Goal: Task Accomplishment & Management: Complete application form

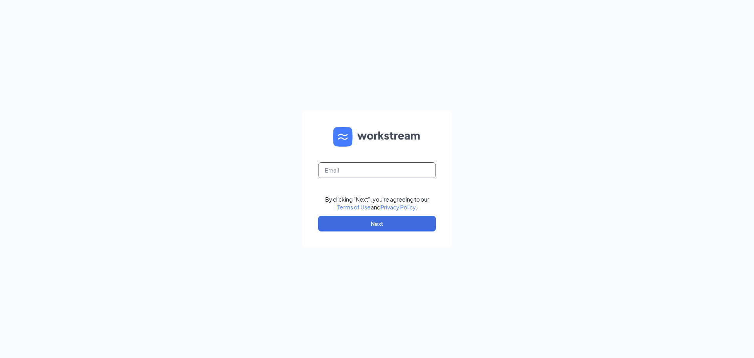
click at [330, 177] on input "text" at bounding box center [377, 170] width 118 height 16
type input "daniel@jnmrestaurants.com"
click at [346, 223] on button "Next" at bounding box center [377, 224] width 118 height 16
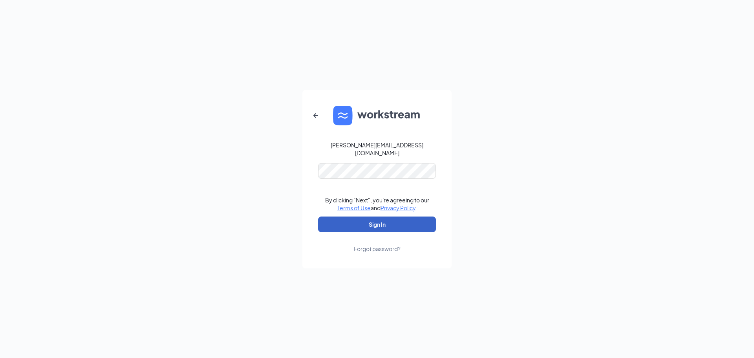
click at [375, 220] on button "Sign In" at bounding box center [377, 224] width 118 height 16
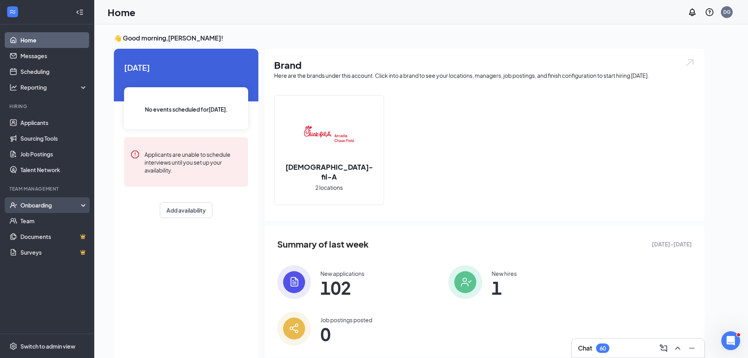
click at [46, 206] on div "Onboarding" at bounding box center [50, 205] width 60 height 8
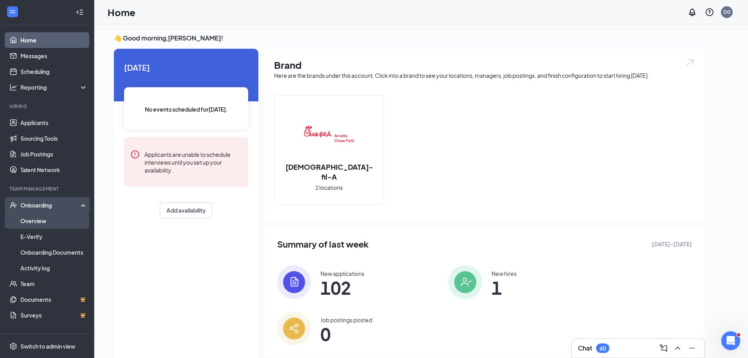
click at [43, 220] on link "Overview" at bounding box center [53, 221] width 67 height 16
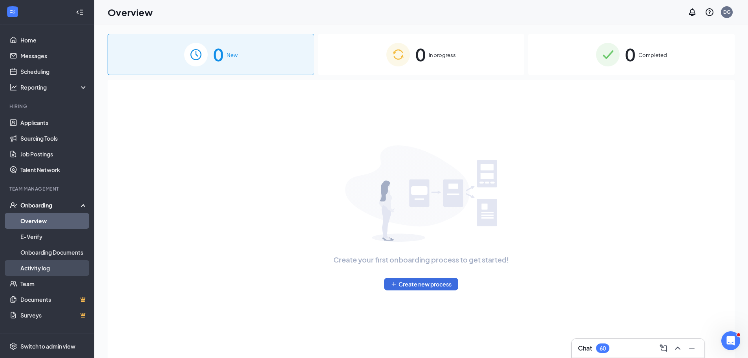
click at [45, 268] on link "Activity log" at bounding box center [53, 268] width 67 height 16
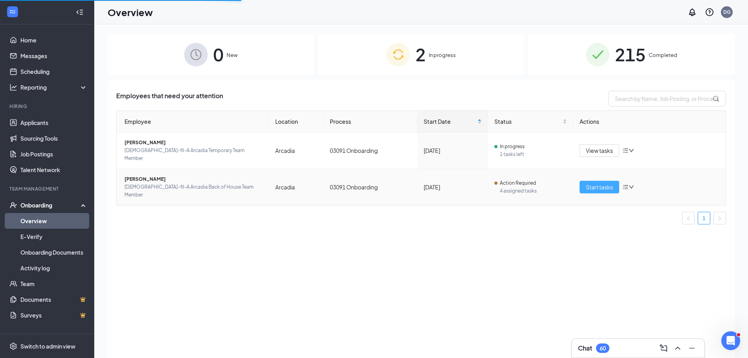
click at [608, 183] on span "Start tasks" at bounding box center [599, 187] width 27 height 9
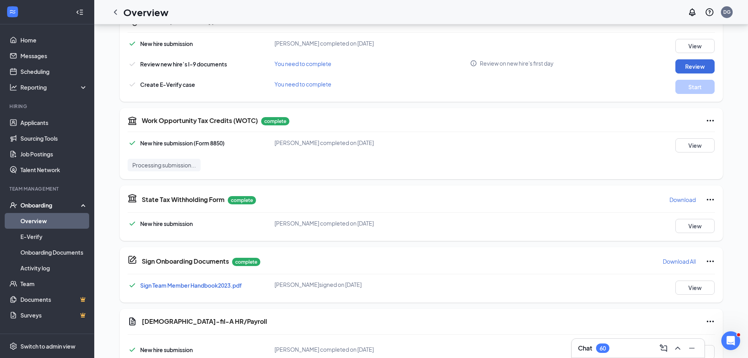
scroll to position [135, 0]
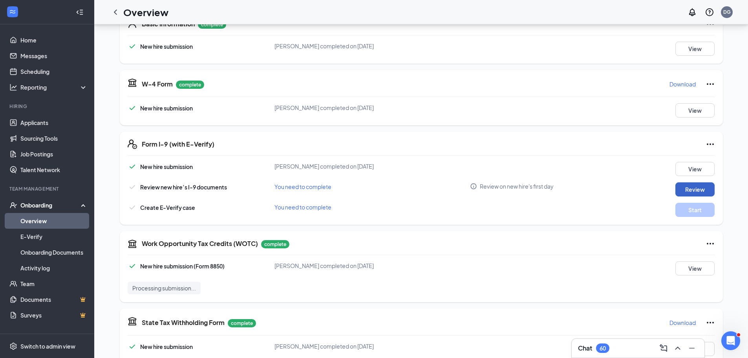
click at [679, 188] on button "Review" at bounding box center [695, 189] width 39 height 14
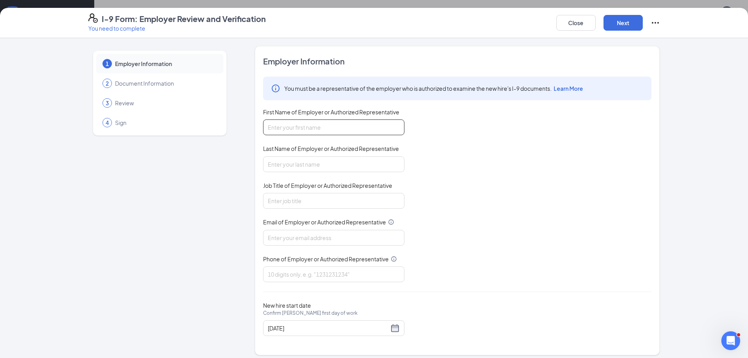
click at [306, 128] on input "First Name of Employer or Authorized Representative" at bounding box center [333, 127] width 141 height 16
type input "Daniel"
type input "Gabalski"
type input "Administrative Director"
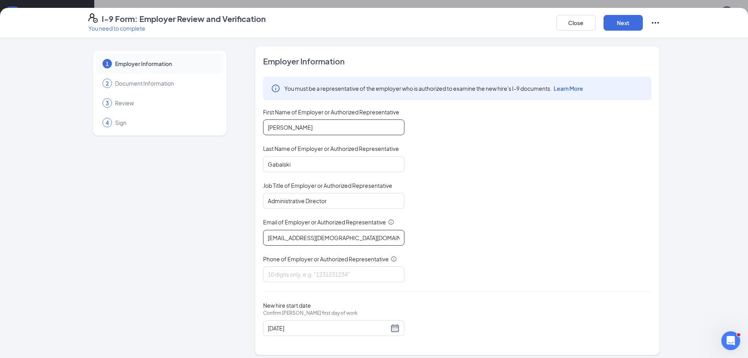
type input "03091@chick-fil-a.com"
type input "6028404566"
click at [395, 328] on div "09/12/2025" at bounding box center [334, 327] width 132 height 9
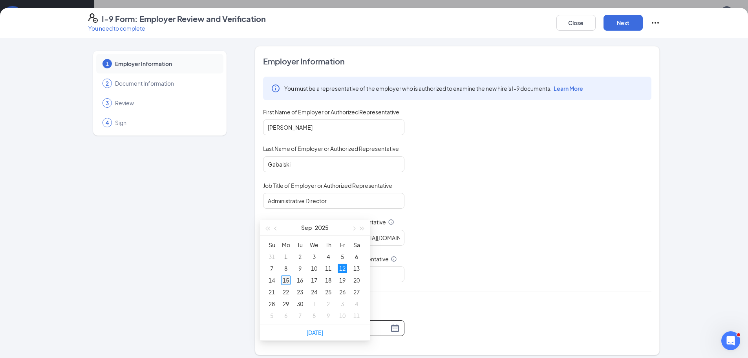
type input "09/15/2025"
click at [288, 279] on div "15" at bounding box center [285, 279] width 9 height 9
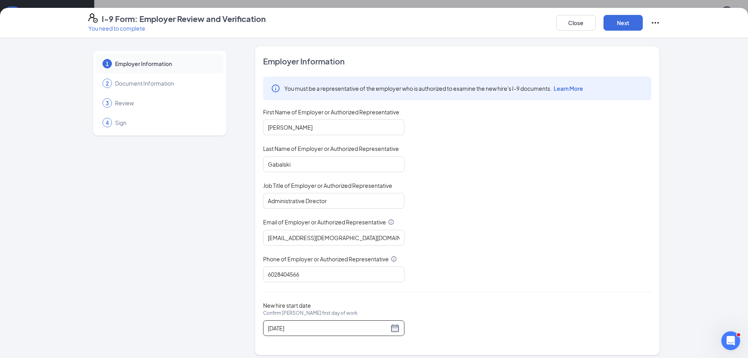
click at [466, 282] on div "You must be a representative of the employer who is authorized to examine the n…" at bounding box center [457, 179] width 389 height 205
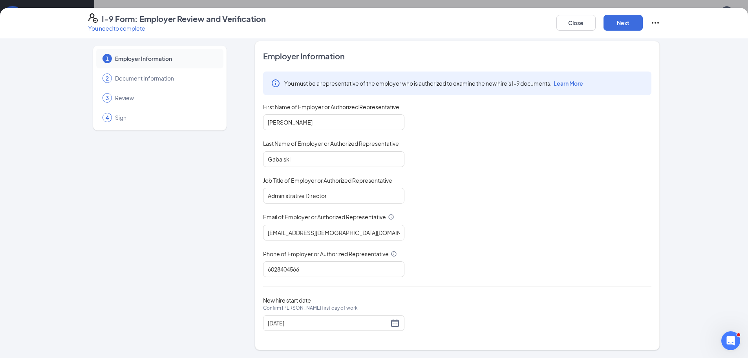
scroll to position [332, 0]
click at [619, 25] on button "Next" at bounding box center [623, 23] width 39 height 16
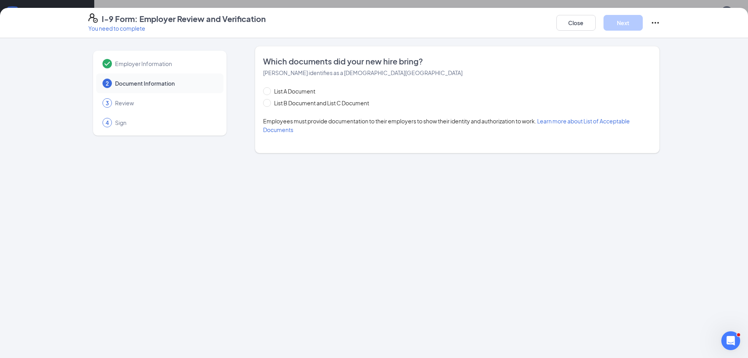
scroll to position [0, 0]
click at [269, 103] on span at bounding box center [267, 103] width 8 height 8
click at [269, 103] on input "List B Document and List C Document" at bounding box center [265, 101] width 5 height 5
radio input "true"
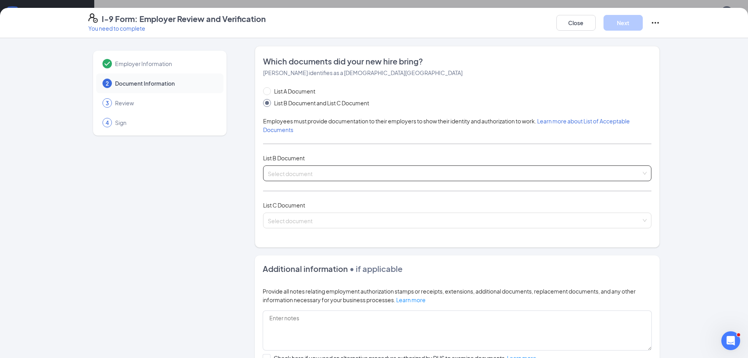
click at [289, 174] on input "search" at bounding box center [455, 172] width 374 height 12
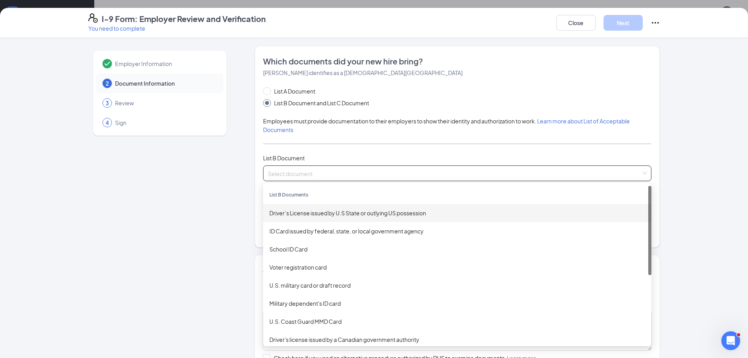
click at [337, 218] on div "Driver’s License issued by U.S State or outlying US possession" at bounding box center [457, 213] width 389 height 18
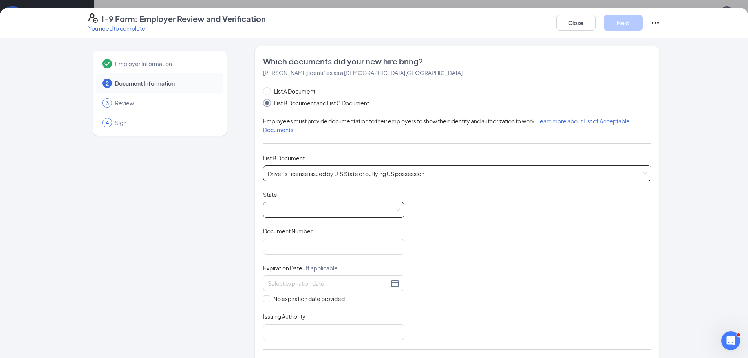
click at [334, 217] on div at bounding box center [333, 210] width 141 height 16
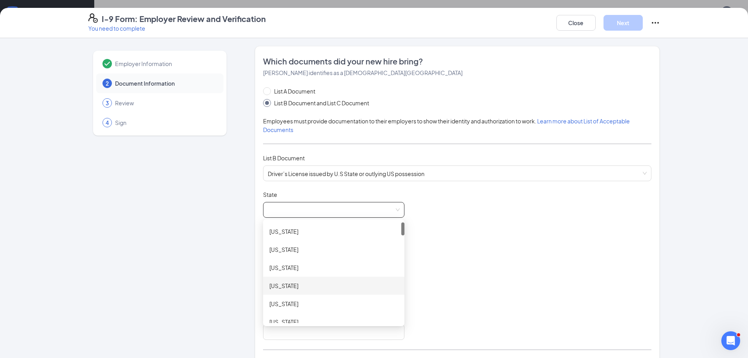
click at [320, 287] on div "Arizona" at bounding box center [333, 285] width 129 height 9
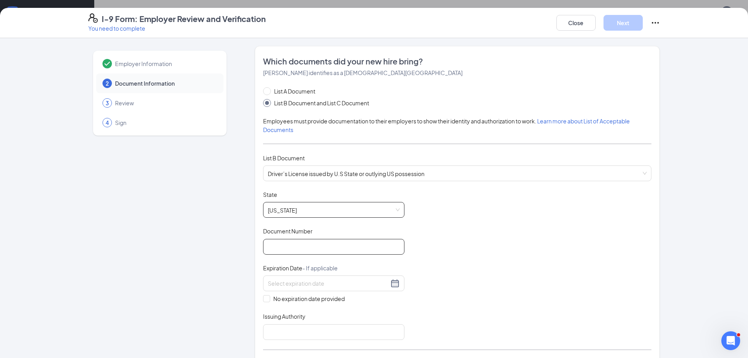
click at [282, 249] on input "Document Number" at bounding box center [333, 247] width 141 height 16
type input "O54530669"
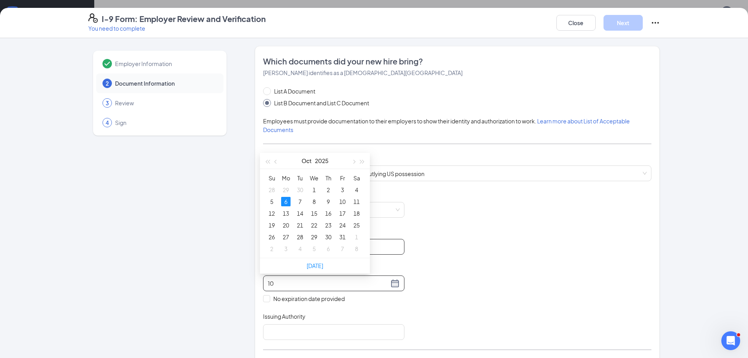
type input "1"
click at [330, 186] on div "1" at bounding box center [328, 189] width 9 height 9
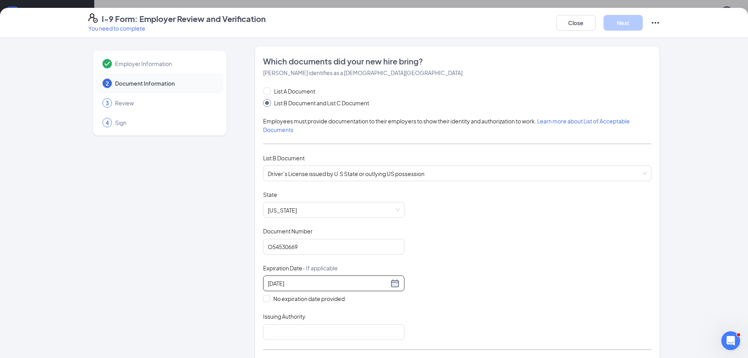
type input "08/01/2030"
click at [500, 217] on div "Document Title Driver’s License issued by U.S State or outlying US possession S…" at bounding box center [457, 265] width 389 height 149
click at [337, 336] on input "Issuing Authority" at bounding box center [333, 332] width 141 height 16
type input "State of Arizona"
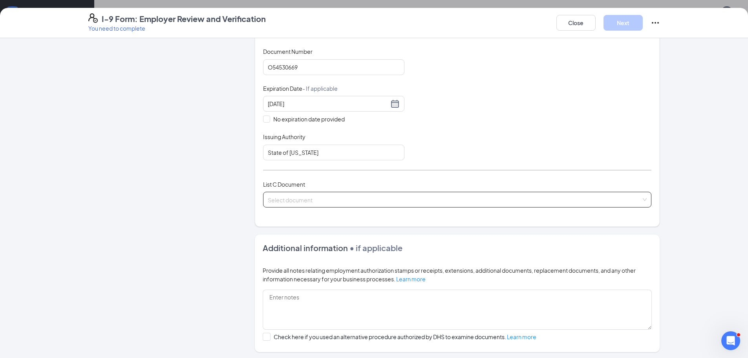
scroll to position [256, 0]
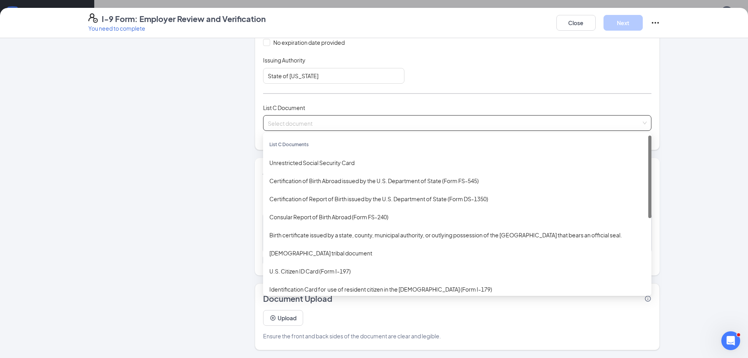
click at [295, 119] on input "search" at bounding box center [455, 121] width 374 height 12
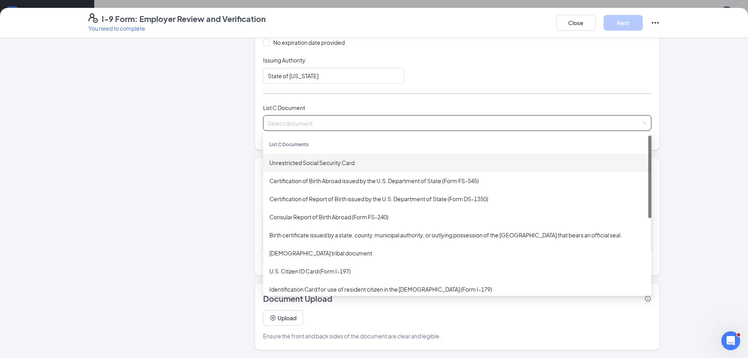
click at [288, 162] on div "Unrestricted Social Security Card" at bounding box center [457, 162] width 376 height 9
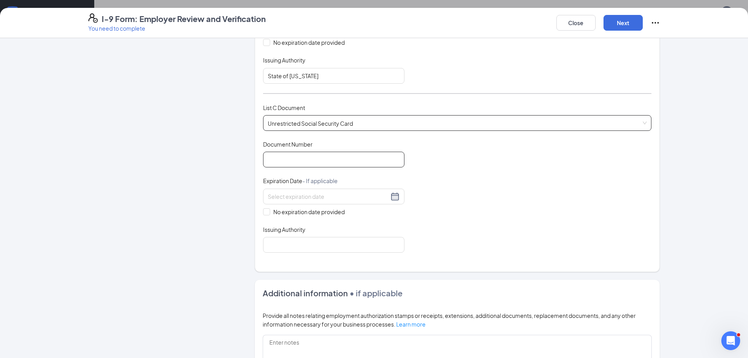
click at [294, 160] on input "Document Number" at bounding box center [333, 160] width 141 height 16
type input "618372410"
click at [266, 211] on input "No expiration date provided" at bounding box center [265, 210] width 5 height 5
checkbox input "true"
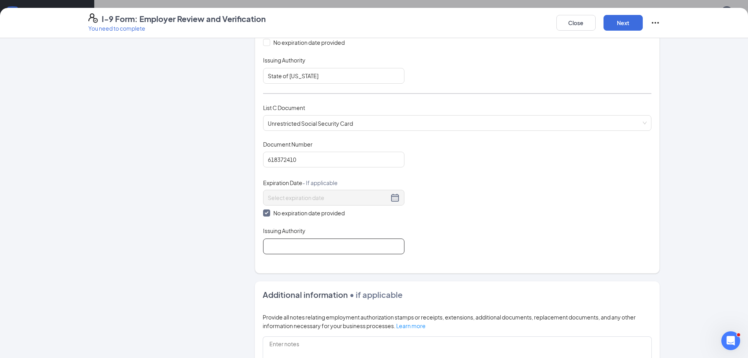
click at [277, 246] on input "Issuing Authority" at bounding box center [333, 246] width 141 height 16
type input "D"
type input "Social Security Department"
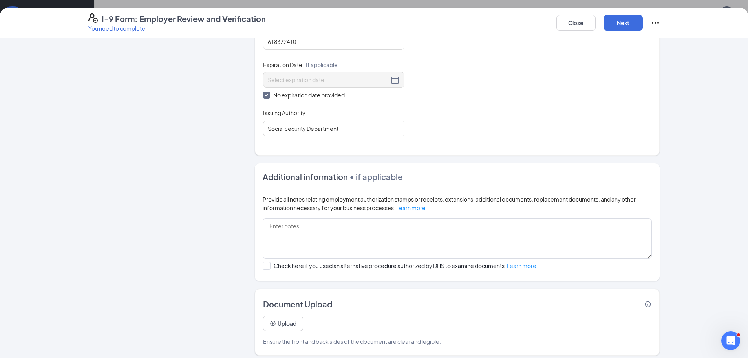
scroll to position [379, 0]
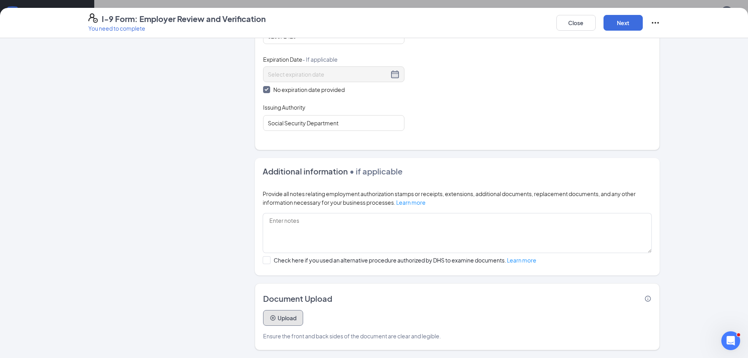
click at [271, 315] on icon "PlusCircle" at bounding box center [273, 318] width 6 height 6
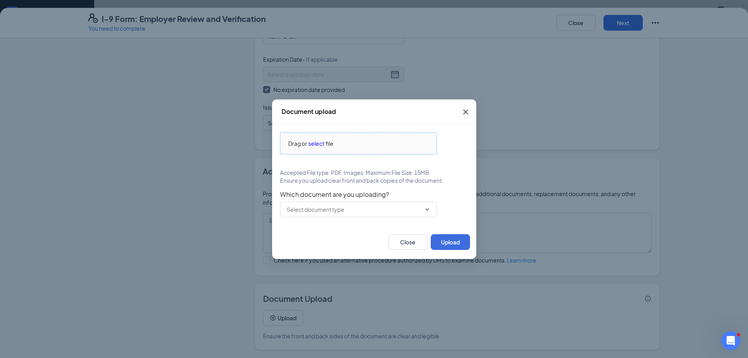
click at [316, 145] on span "select" at bounding box center [316, 143] width 16 height 9
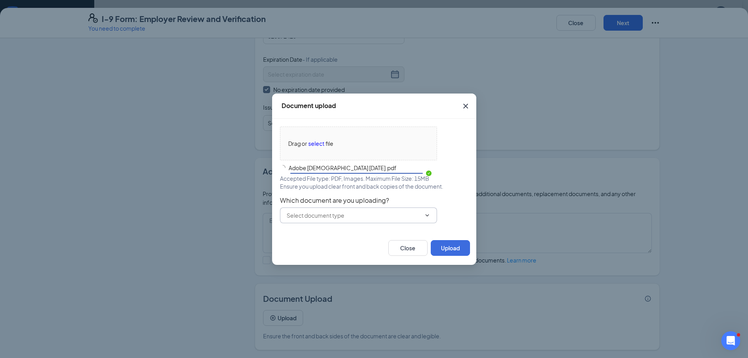
click at [328, 214] on input "text" at bounding box center [354, 215] width 134 height 9
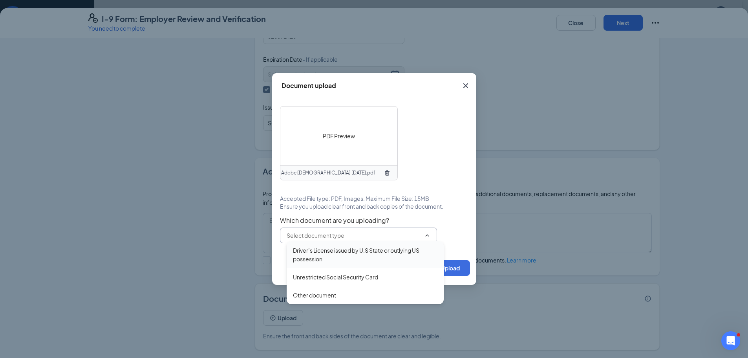
click at [330, 251] on div "Driver’s License issued by U.S State or outlying US possession" at bounding box center [365, 254] width 145 height 17
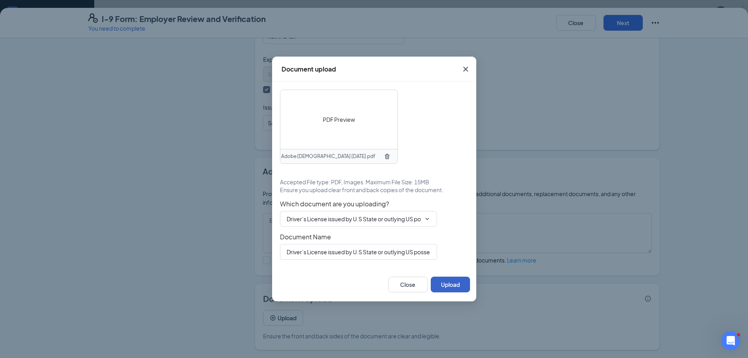
click at [450, 282] on button "Upload" at bounding box center [450, 285] width 39 height 16
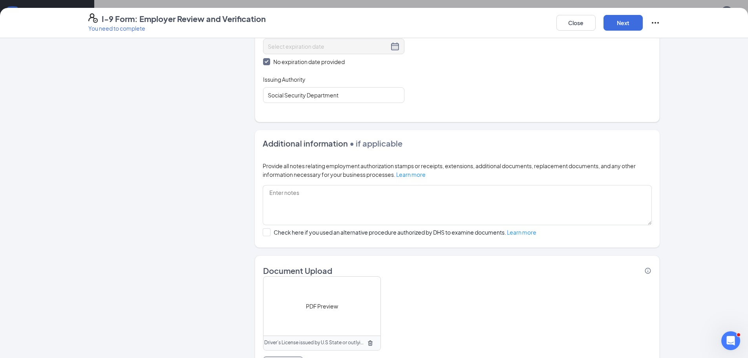
scroll to position [454, 0]
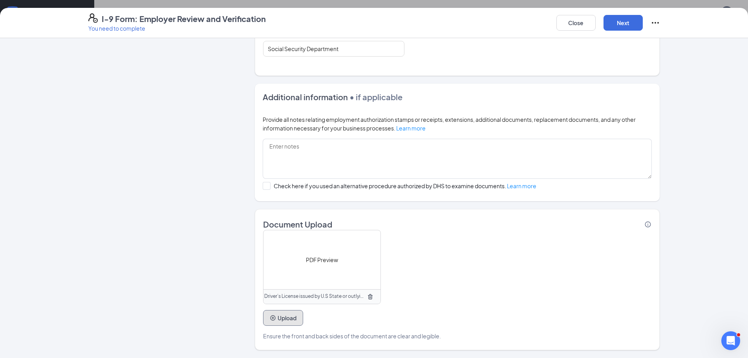
click at [276, 319] on button "Upload" at bounding box center [283, 318] width 40 height 16
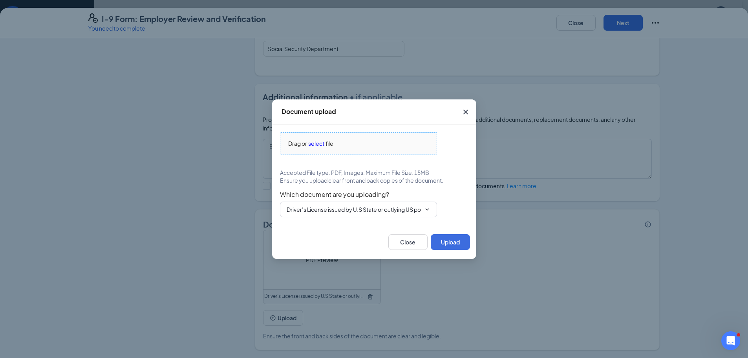
click at [317, 142] on span "select" at bounding box center [316, 143] width 16 height 9
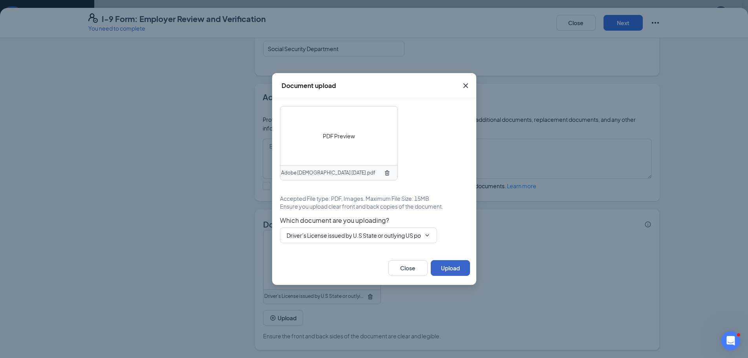
click at [444, 266] on button "Upload" at bounding box center [450, 268] width 39 height 16
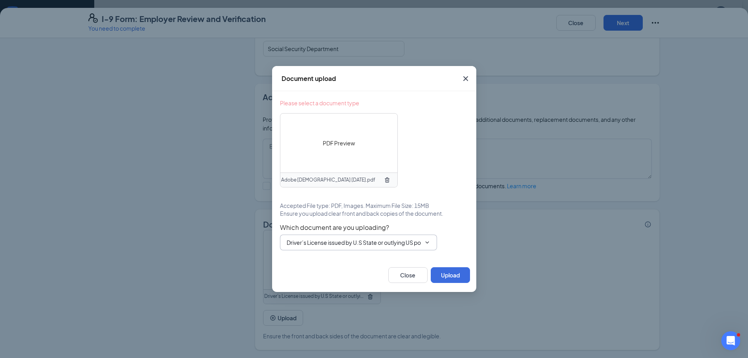
click at [318, 241] on input "Driver’s License issued by U.S State or outlying US possession" at bounding box center [354, 242] width 134 height 9
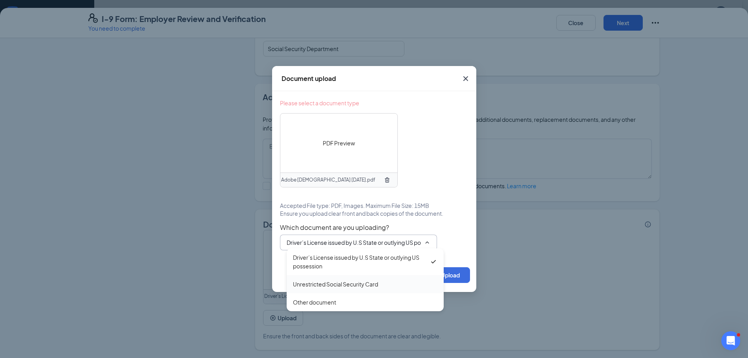
click at [319, 287] on div "Unrestricted Social Security Card" at bounding box center [335, 284] width 85 height 9
type input "Unrestricted Social Security Card"
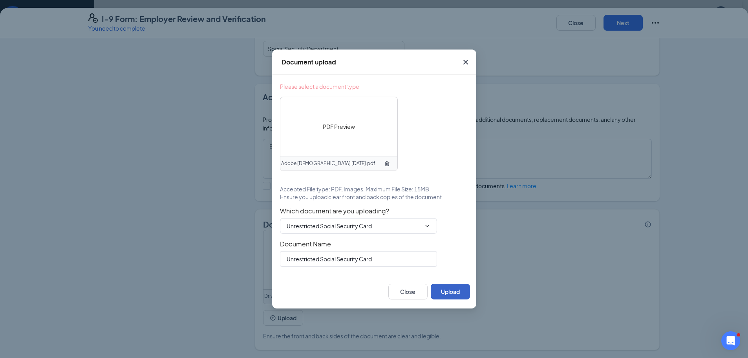
click at [452, 296] on button "Upload" at bounding box center [450, 292] width 39 height 16
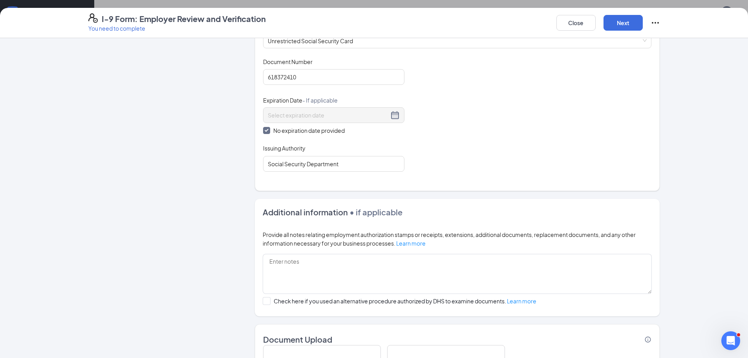
scroll to position [336, 0]
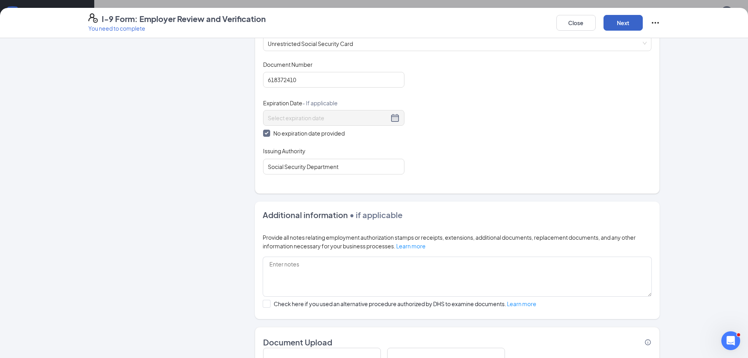
click at [623, 24] on button "Next" at bounding box center [623, 23] width 39 height 16
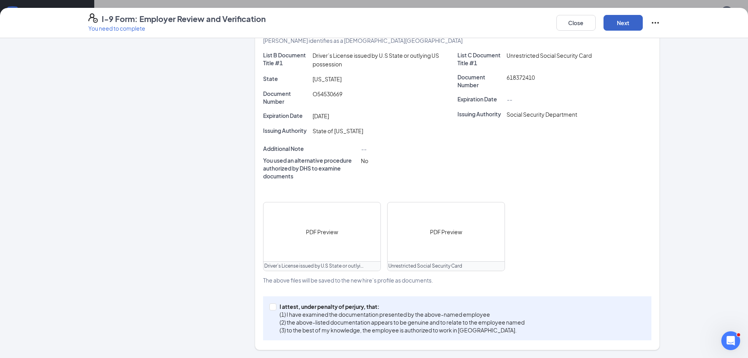
scroll to position [180, 0]
click at [269, 306] on input "I attest, under penalty of perjury, that: (1) I have examined the documentation…" at bounding box center [271, 305] width 5 height 5
checkbox input "true"
click at [629, 23] on button "Next" at bounding box center [623, 23] width 39 height 16
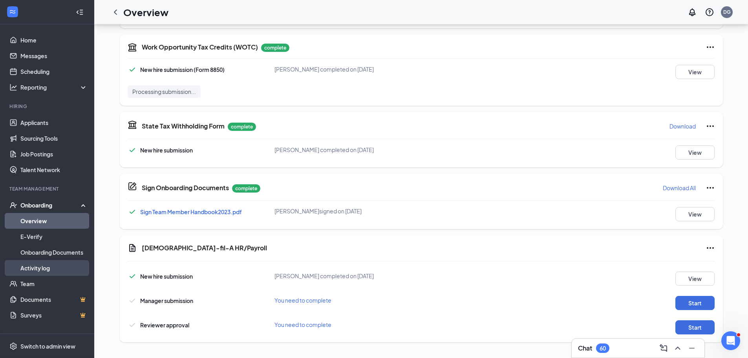
scroll to position [146, 0]
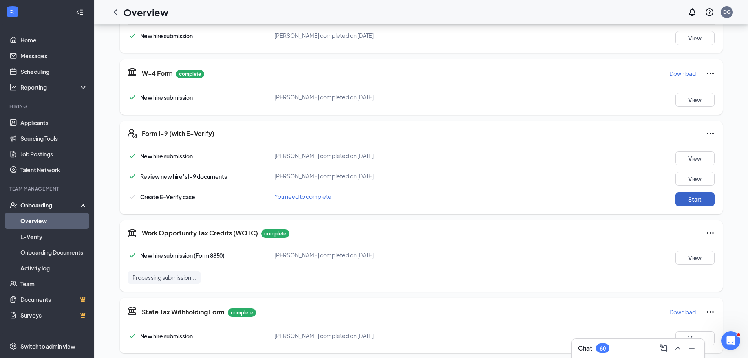
click at [700, 200] on button "Start" at bounding box center [695, 199] width 39 height 14
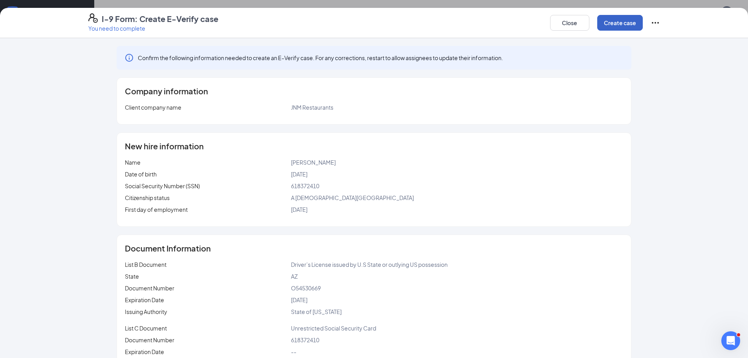
click at [616, 24] on button "Create case" at bounding box center [621, 23] width 46 height 16
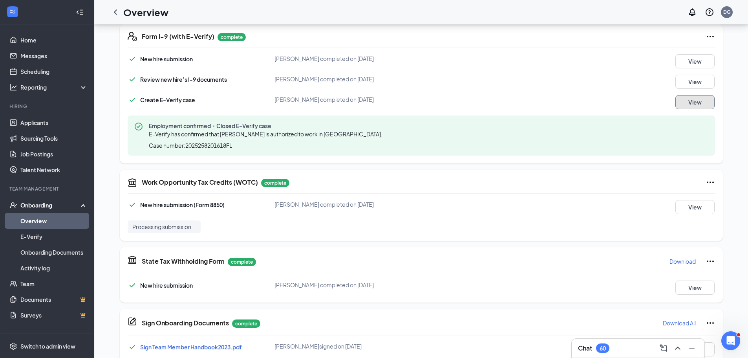
scroll to position [224, 0]
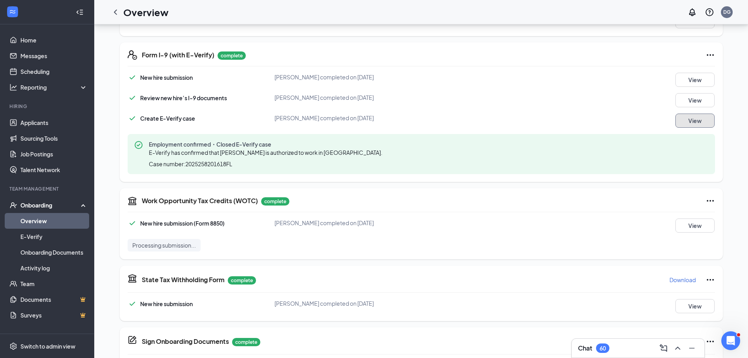
click at [687, 121] on button "View" at bounding box center [695, 121] width 39 height 14
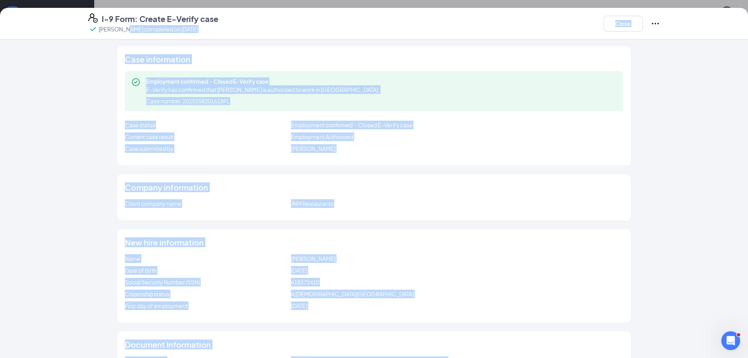
scroll to position [0, 0]
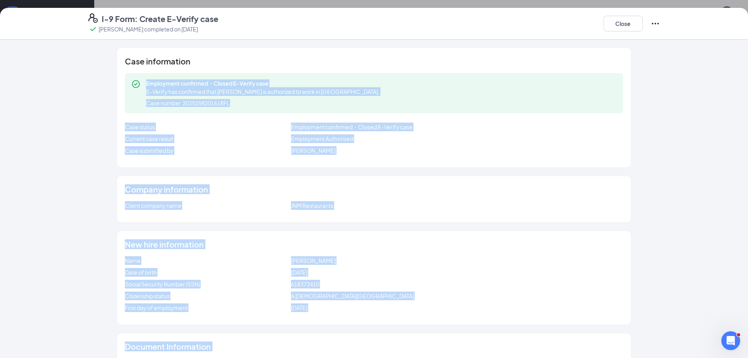
drag, startPoint x: 386, startPoint y: 329, endPoint x: 143, endPoint y: 84, distance: 345.0
click at [143, 84] on div "Case information Employment confirmed・Closed E-Verify case E-Verify has confirm…" at bounding box center [374, 263] width 603 height 431
click at [617, 27] on button "Close" at bounding box center [623, 24] width 39 height 16
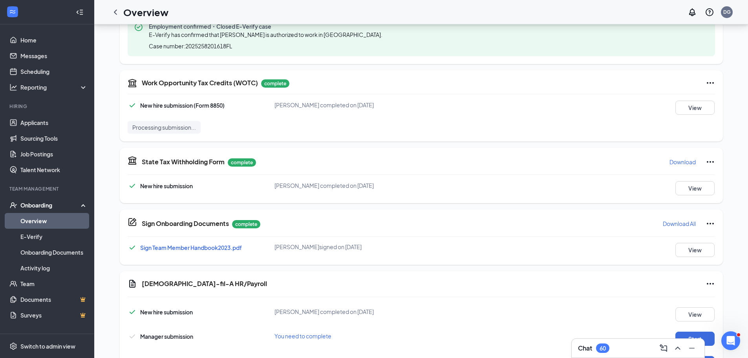
scroll to position [378, 0]
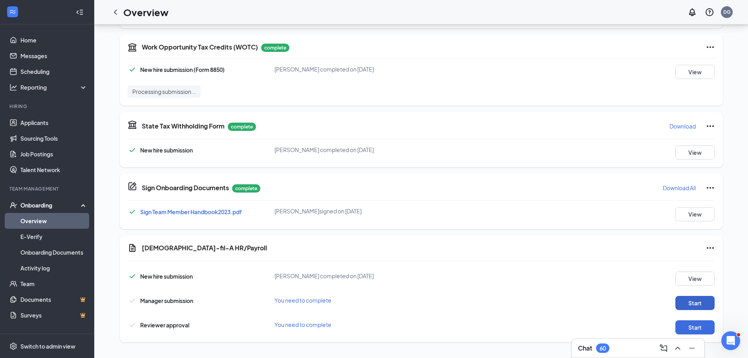
click at [689, 303] on button "Start" at bounding box center [695, 303] width 39 height 14
click at [701, 327] on button "Start" at bounding box center [695, 327] width 39 height 14
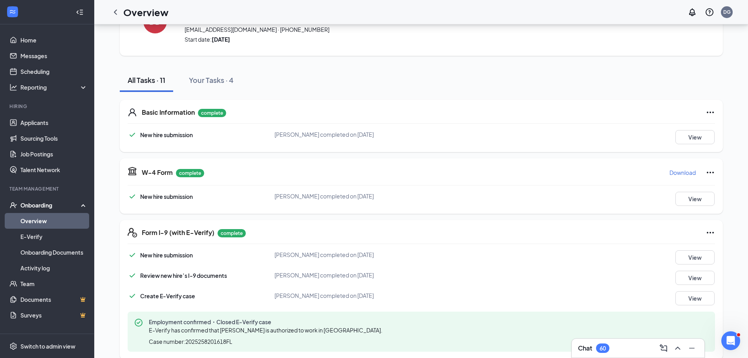
scroll to position [118, 0]
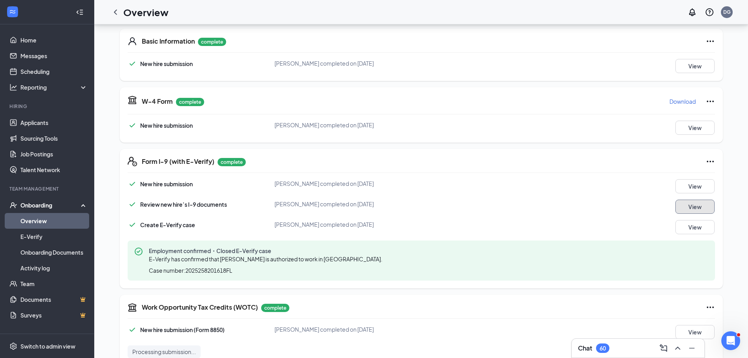
click at [703, 208] on button "View" at bounding box center [695, 207] width 39 height 14
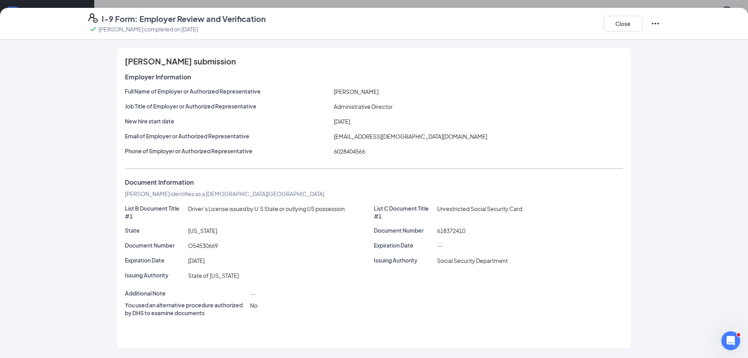
scroll to position [39, 0]
click at [628, 27] on button "Close" at bounding box center [623, 24] width 39 height 16
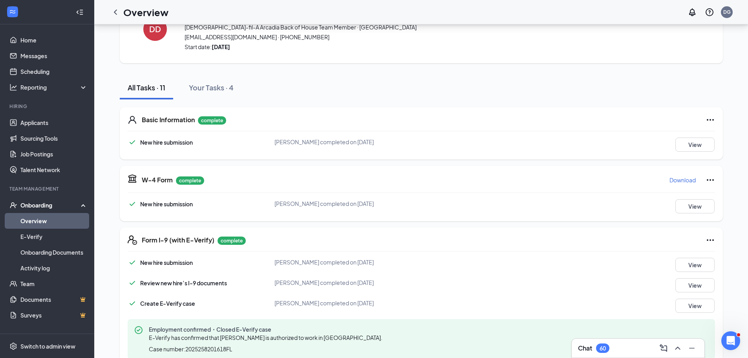
click at [709, 240] on icon "Ellipses" at bounding box center [710, 239] width 9 height 9
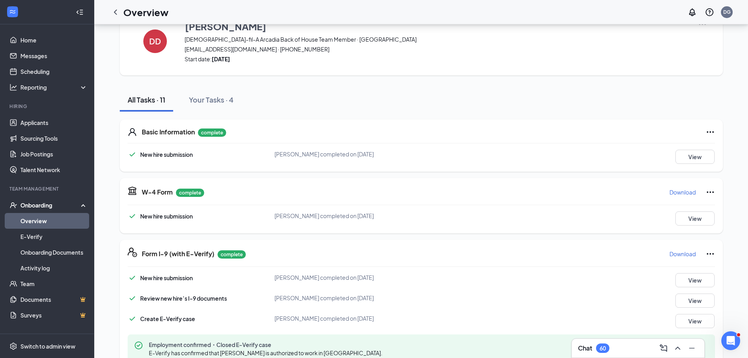
scroll to position [118, 0]
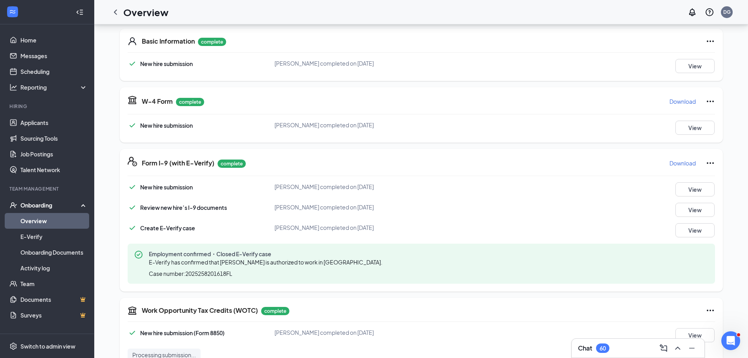
click at [695, 167] on button "Download" at bounding box center [682, 163] width 27 height 13
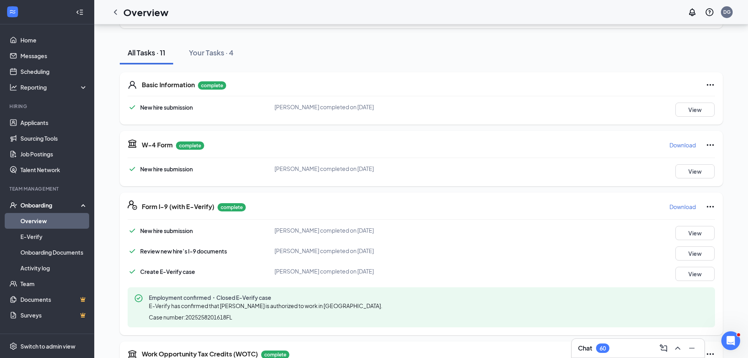
scroll to position [0, 0]
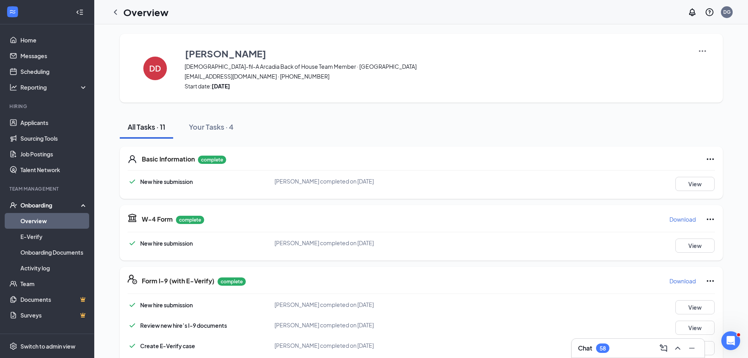
click at [47, 210] on div "Onboarding" at bounding box center [47, 205] width 94 height 16
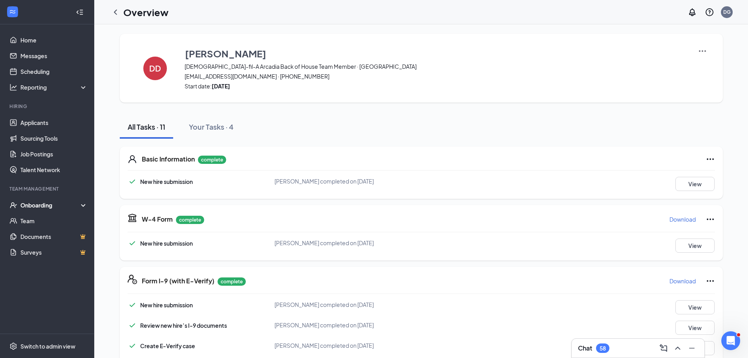
click at [47, 210] on div "Onboarding" at bounding box center [47, 205] width 94 height 16
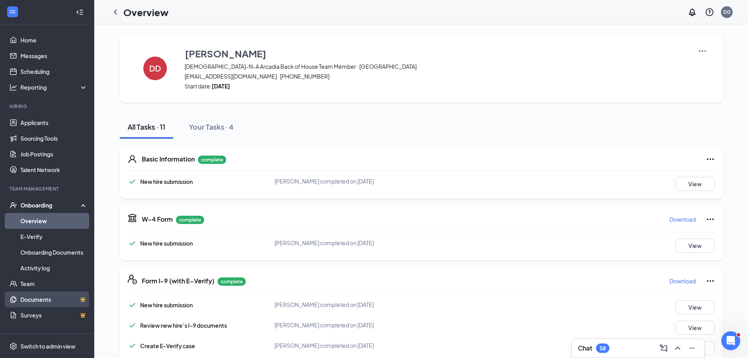
click at [46, 303] on link "Documents" at bounding box center [53, 299] width 67 height 16
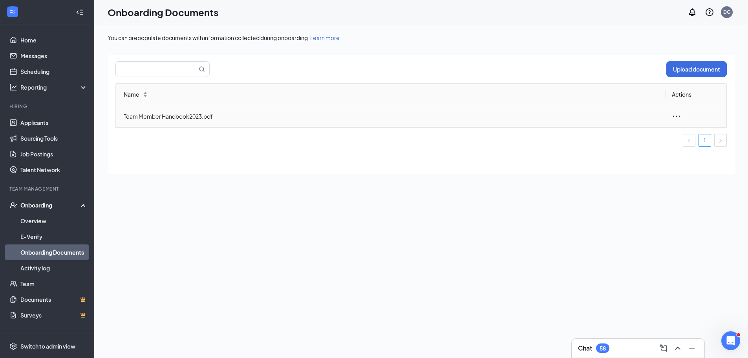
click at [176, 114] on span "Team Member Handbook2023.pdf" at bounding box center [392, 116] width 536 height 9
click at [673, 116] on icon "ellipsis" at bounding box center [676, 116] width 9 height 9
click at [632, 134] on div "View and download" at bounding box center [634, 134] width 85 height 9
click at [27, 214] on link "Overview" at bounding box center [53, 221] width 67 height 16
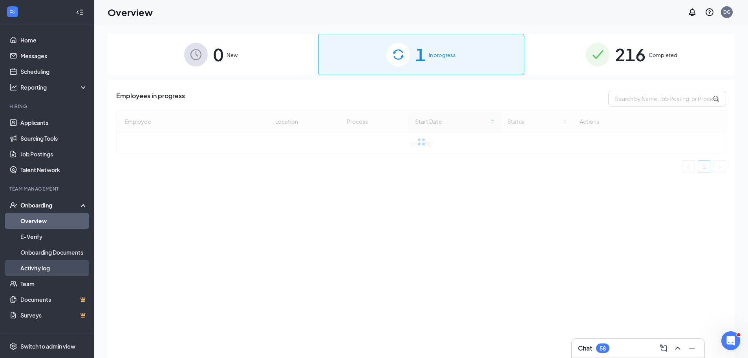
click at [44, 265] on link "Activity log" at bounding box center [53, 268] width 67 height 16
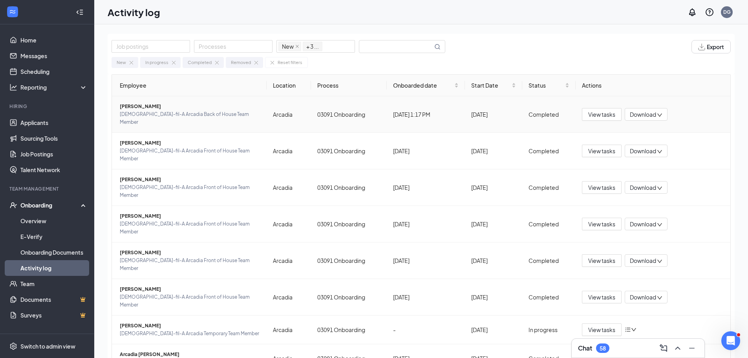
click at [164, 115] on span "Chick-fil-A Arcadia Back of House Team Member" at bounding box center [190, 118] width 141 height 16
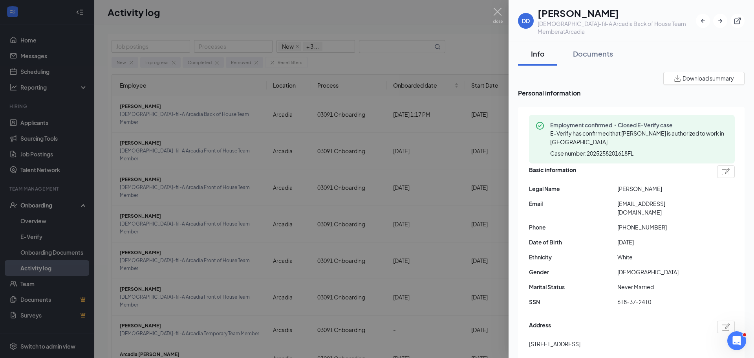
click at [192, 119] on div at bounding box center [377, 179] width 754 height 358
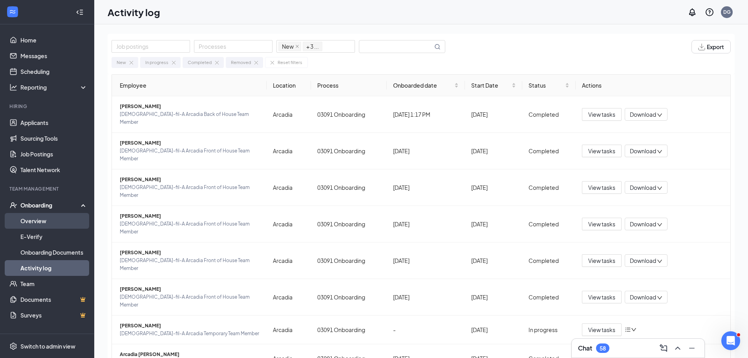
click at [41, 222] on link "Overview" at bounding box center [53, 221] width 67 height 16
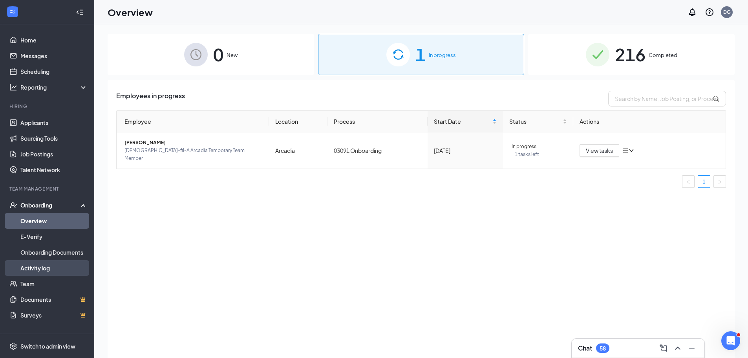
click at [44, 266] on link "Activity log" at bounding box center [53, 268] width 67 height 16
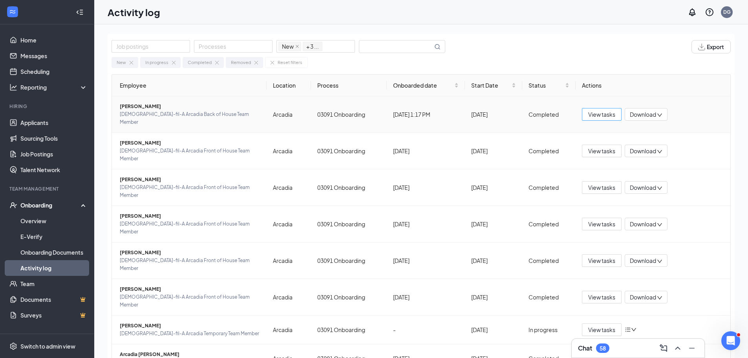
click at [588, 110] on span "View tasks" at bounding box center [601, 114] width 27 height 9
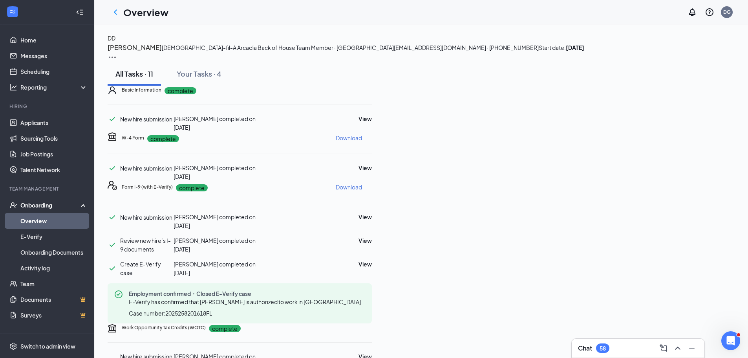
scroll to position [39, 0]
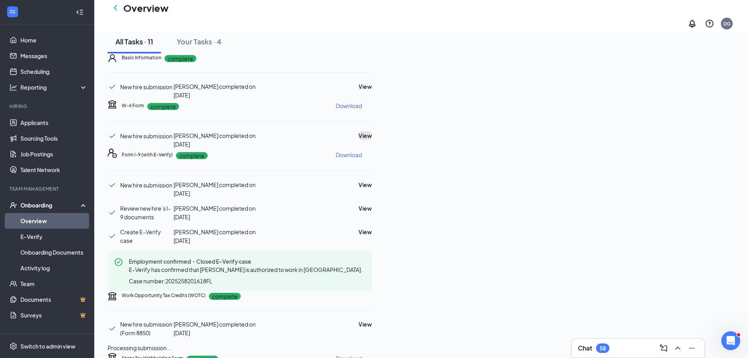
click at [372, 140] on button "View" at bounding box center [365, 135] width 13 height 9
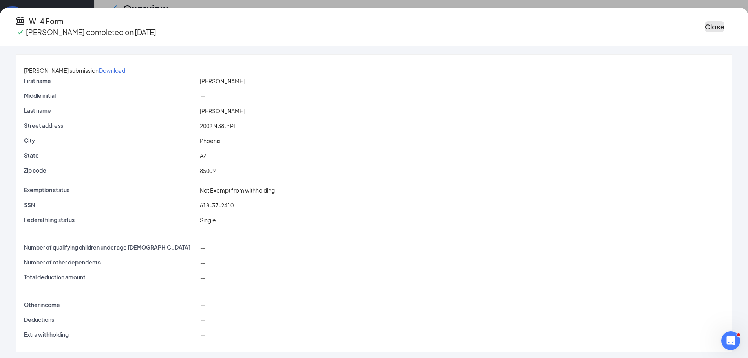
click at [705, 24] on button "Close" at bounding box center [715, 26] width 20 height 11
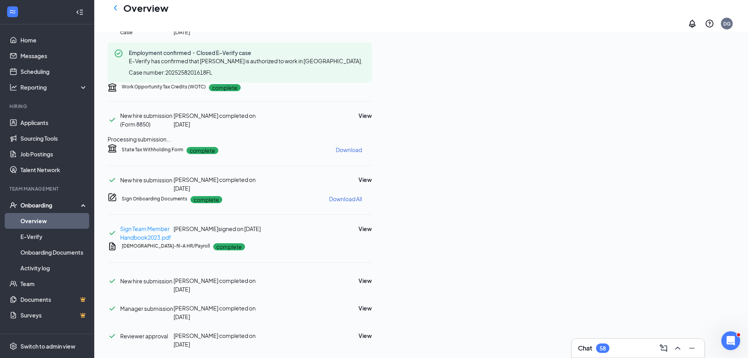
scroll to position [275, 0]
click at [372, 184] on button "View" at bounding box center [365, 179] width 13 height 9
